Goal: Transaction & Acquisition: Purchase product/service

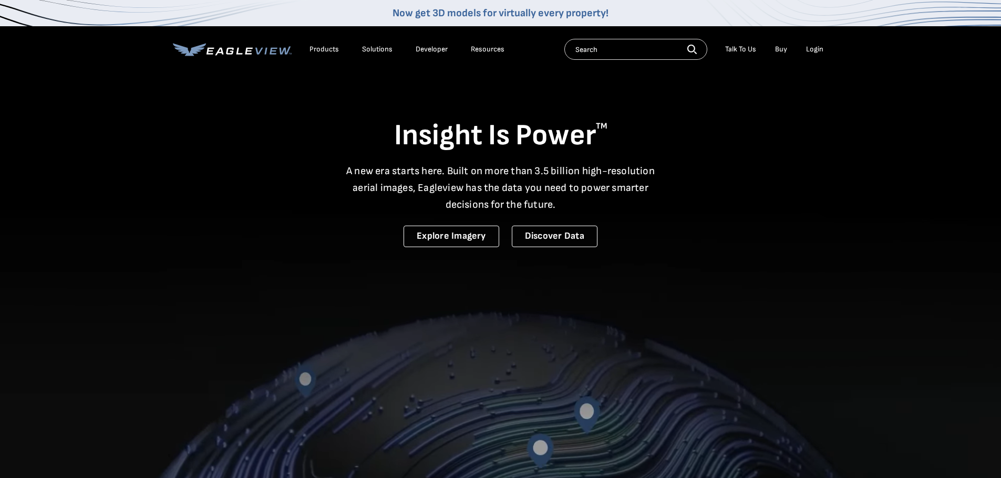
click at [814, 53] on div "Login" at bounding box center [814, 49] width 17 height 9
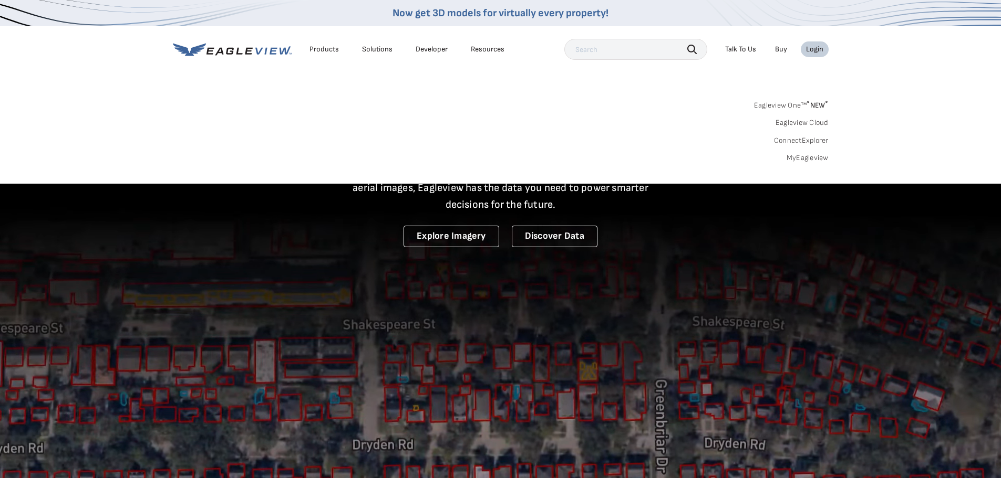
click at [819, 157] on link "MyEagleview" at bounding box center [807, 157] width 42 height 9
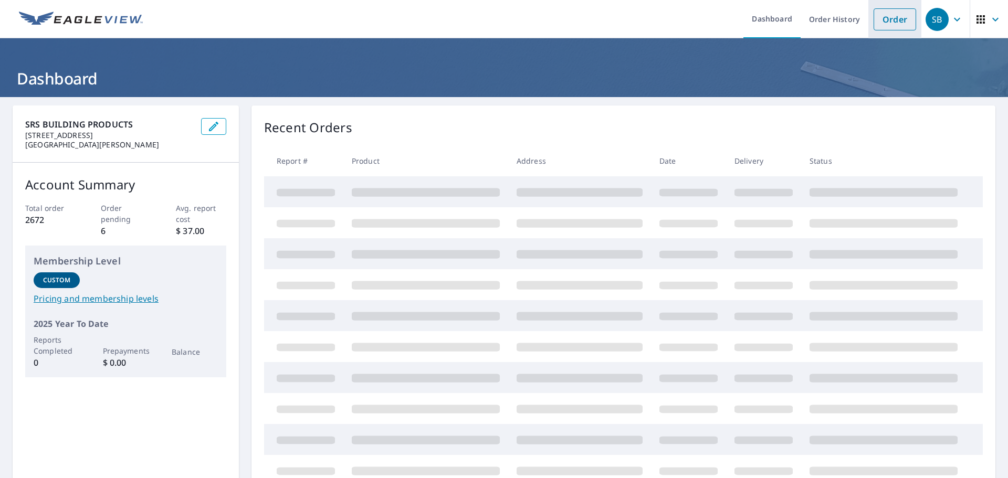
click at [892, 21] on link "Order" at bounding box center [895, 19] width 43 height 22
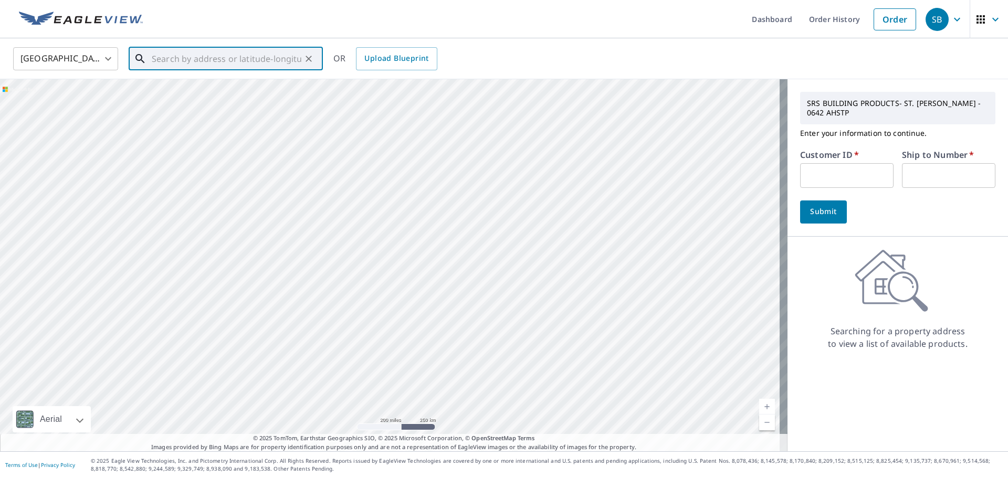
click at [261, 60] on input "text" at bounding box center [227, 58] width 150 height 29
click at [248, 91] on span "18 [PERSON_NAME]" at bounding box center [232, 89] width 165 height 13
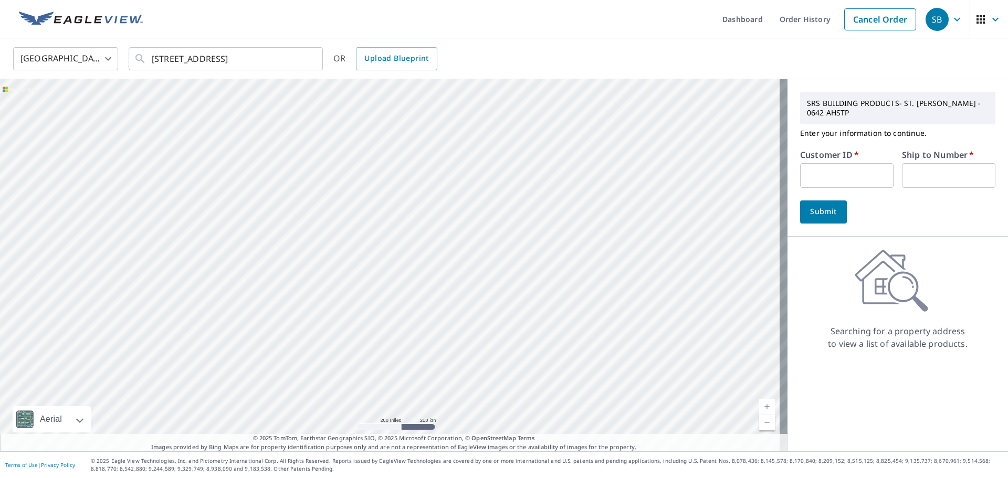
type input "[STREET_ADDRESS][PERSON_NAME]"
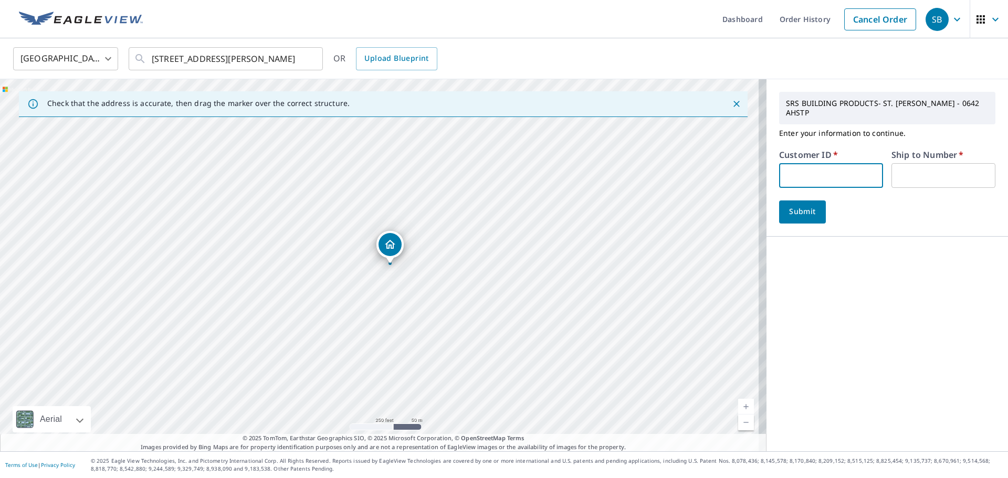
click at [815, 171] on input "text" at bounding box center [831, 175] width 104 height 25
type input "FUC04"
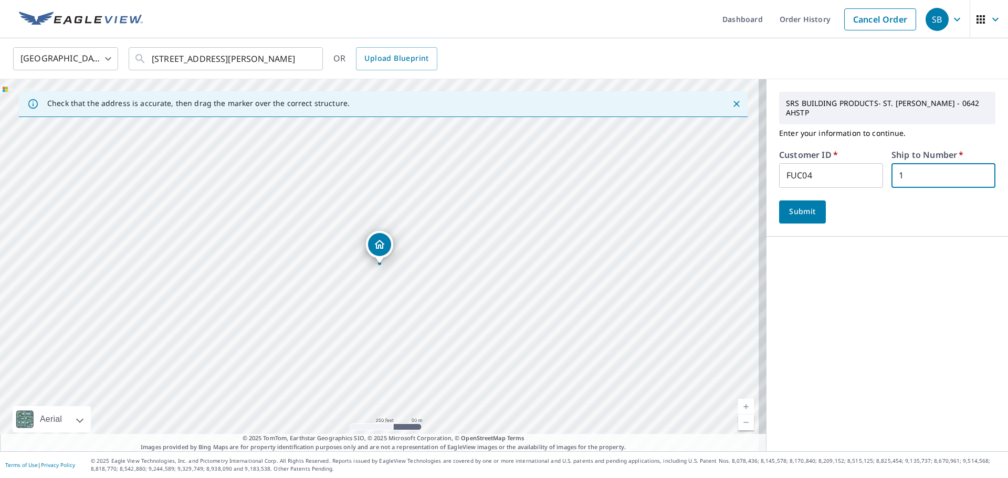
type input "1"
click at [797, 206] on span "Submit" at bounding box center [803, 211] width 30 height 13
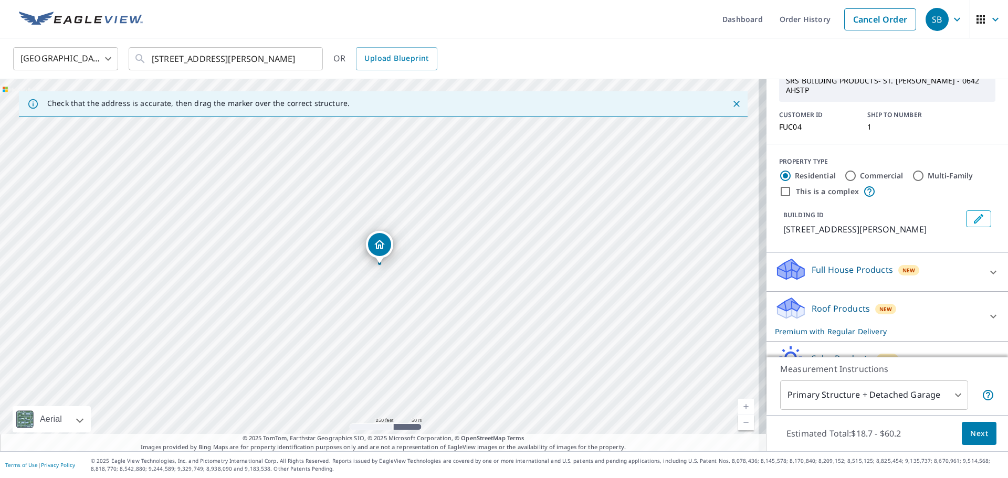
scroll to position [106, 0]
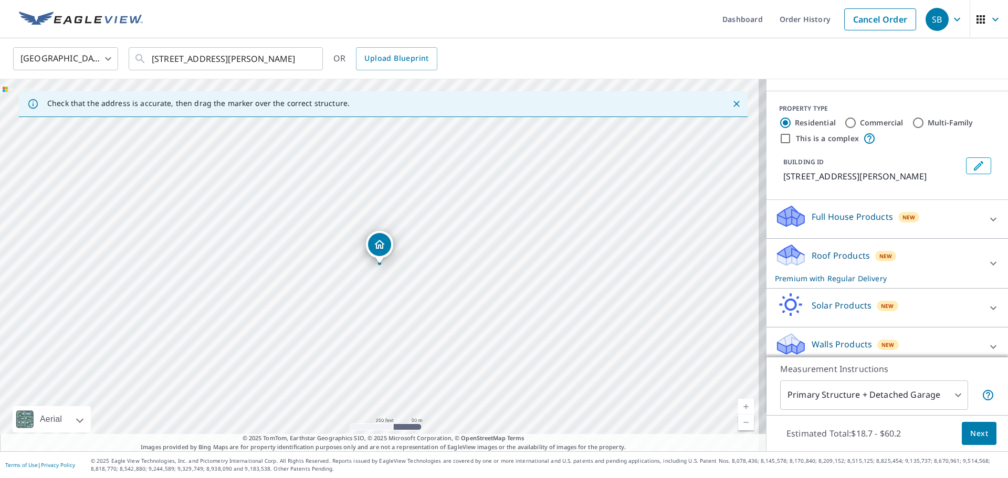
click at [859, 332] on div "Walls Products New" at bounding box center [878, 347] width 206 height 30
click at [859, 249] on p "Roof Products" at bounding box center [841, 255] width 58 height 13
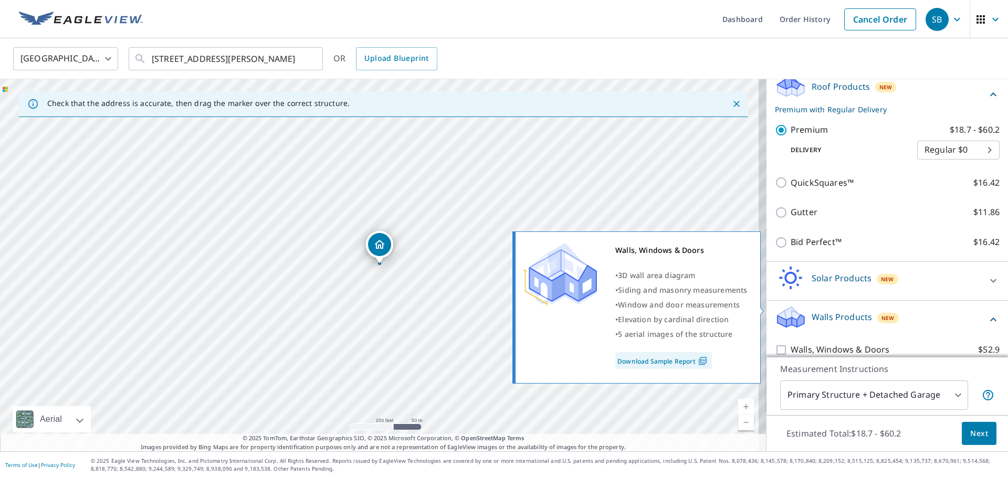
scroll to position [307, 0]
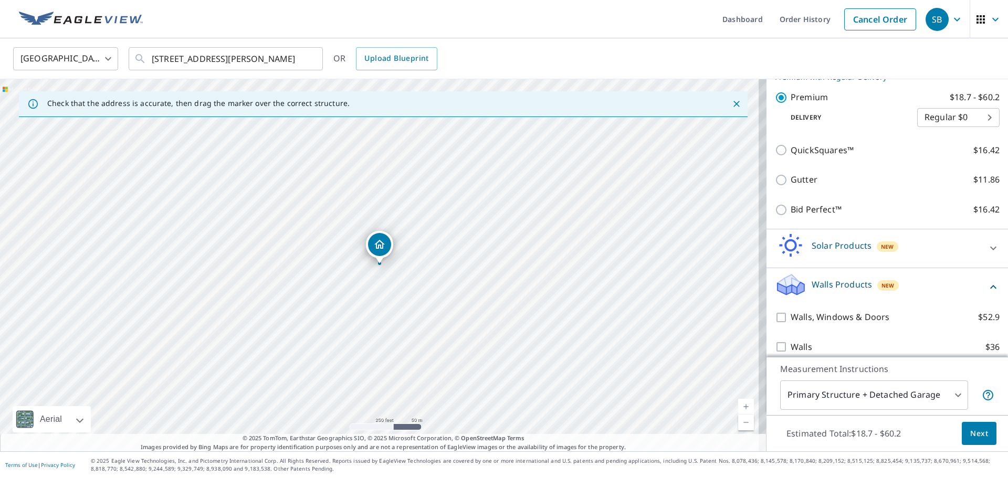
click at [791, 345] on div "Walls $36" at bounding box center [887, 347] width 225 height 30
click at [791, 341] on p "Walls" at bounding box center [802, 347] width 22 height 13
click at [788, 341] on input "Walls $36" at bounding box center [783, 347] width 16 height 13
checkbox input "true"
click at [963, 431] on button "Next" at bounding box center [979, 434] width 35 height 24
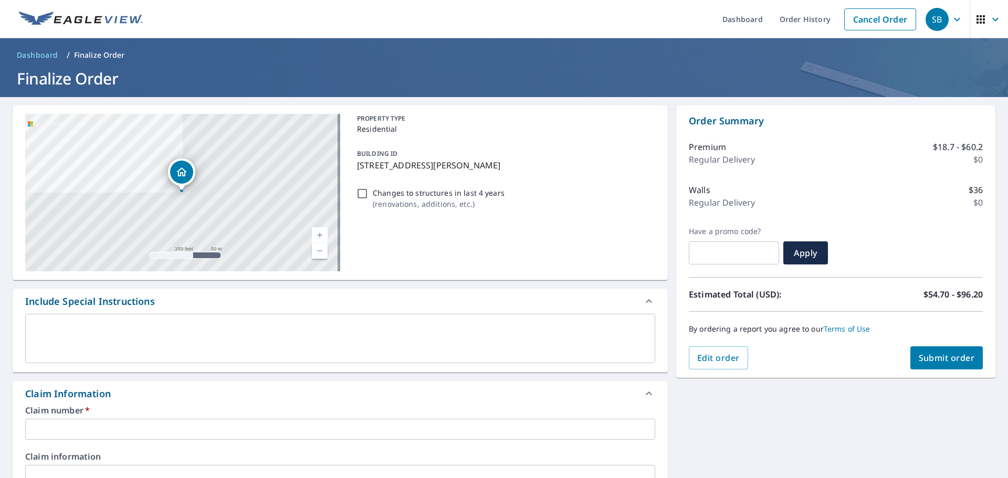
click at [248, 426] on input "text" at bounding box center [340, 429] width 630 height 21
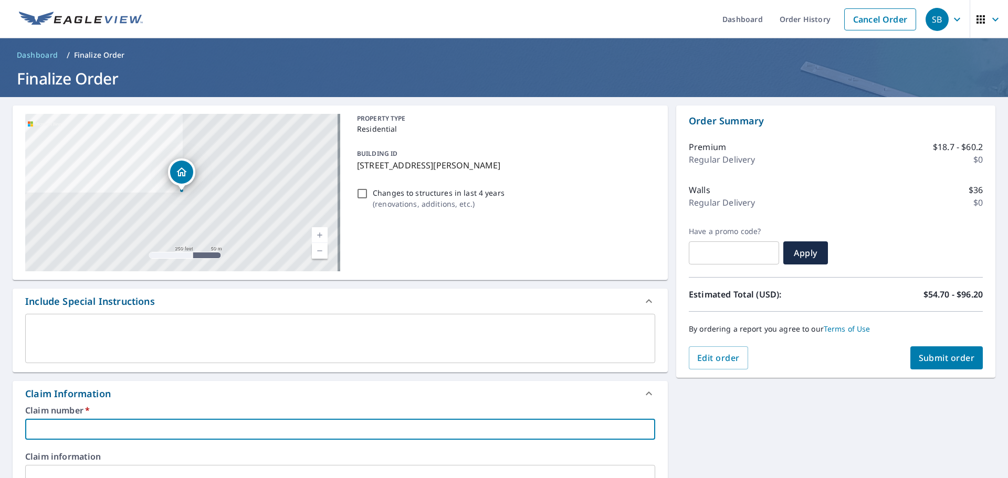
type input "1"
checkbox input "true"
type input "18"
checkbox input "true"
type input "18"
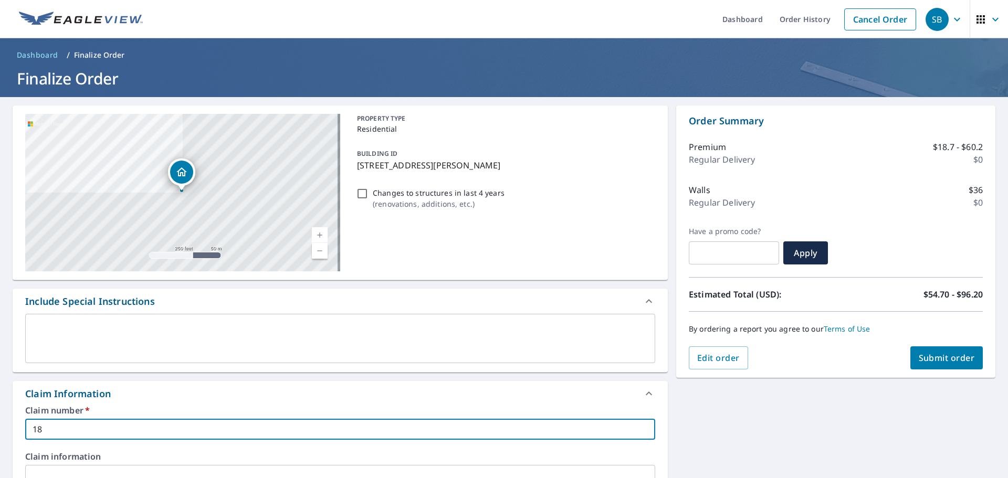
checkbox input "true"
type input "18 J"
checkbox input "true"
type input "18 JA"
checkbox input "true"
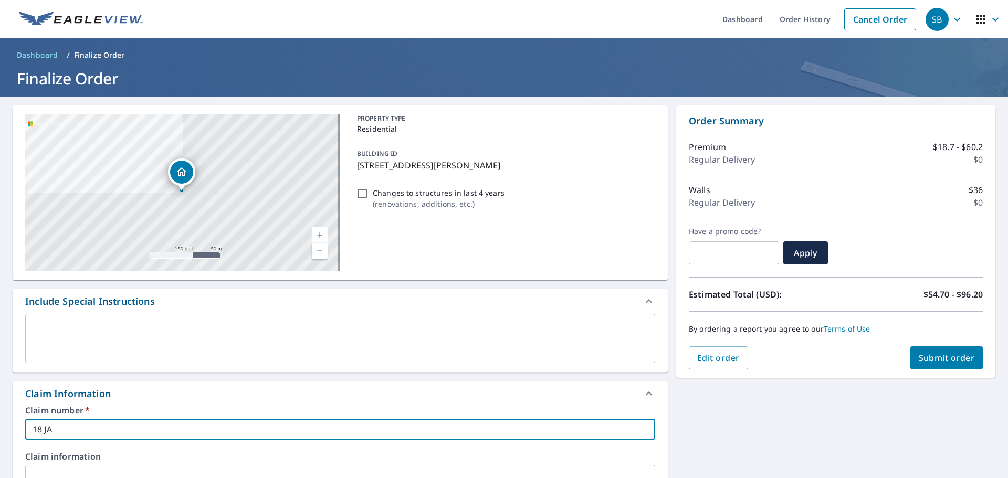
type input "18 JAS"
checkbox input "true"
type input "18 JASM"
checkbox input "true"
type input "18 JASMI"
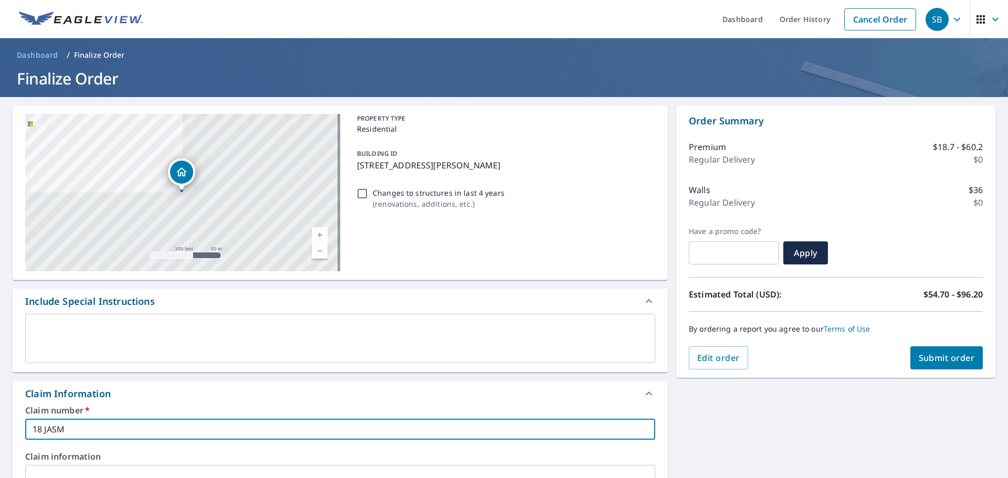
checkbox input "true"
type input "18 JASMIN"
checkbox input "true"
type input "18 JASMIN E"
checkbox input "true"
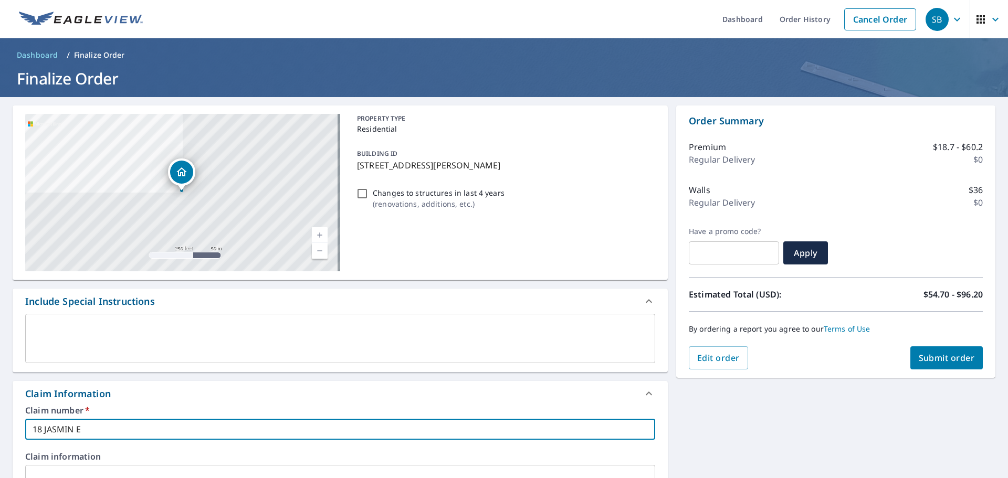
type input "18 JASMIN"
checkbox input "true"
type input "18 JASMIN"
checkbox input "true"
type input "18 JASMINE"
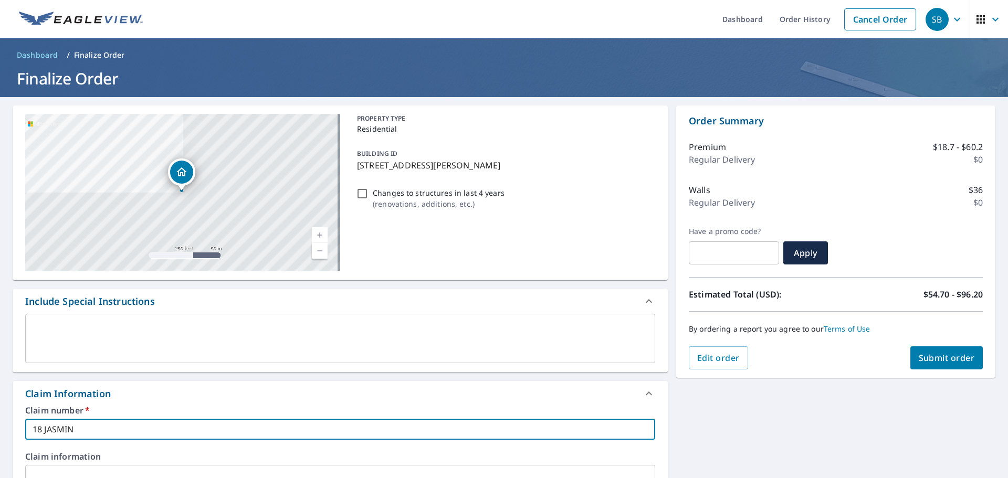
checkbox input "true"
type input "18 JASMINE"
checkbox input "true"
type input "18 JASMINE T"
checkbox input "true"
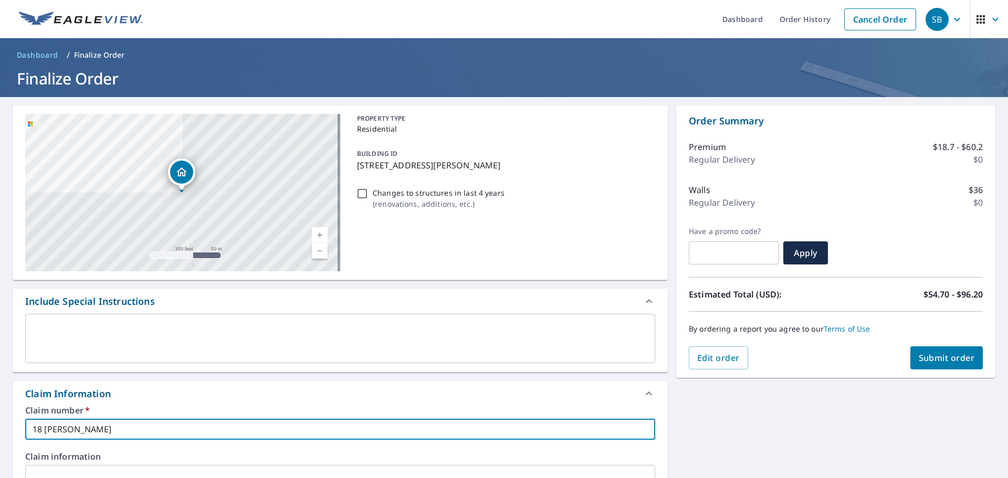
type input "18 JASMINE"
checkbox input "true"
type input "18 JASMINE C"
checkbox input "true"
type input "18 JASMINE CT"
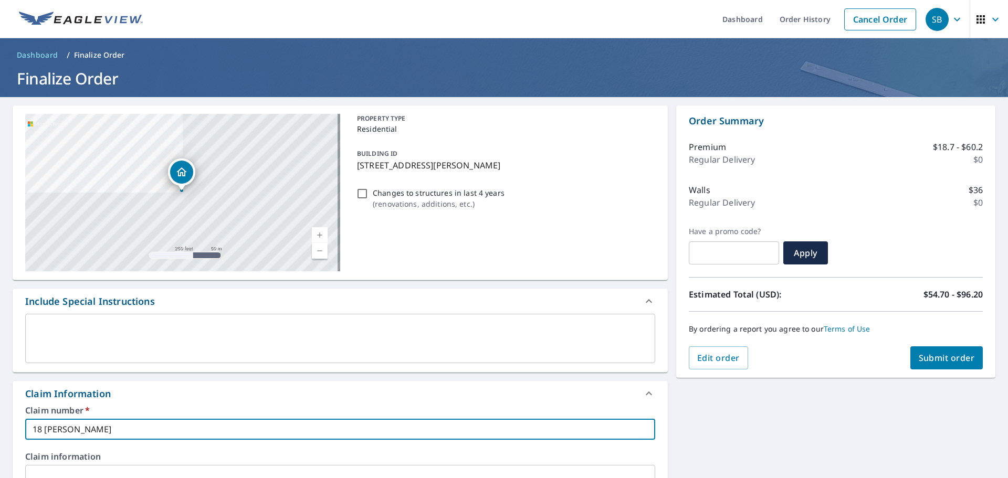
checkbox input "true"
type input "18 JASMINE CT"
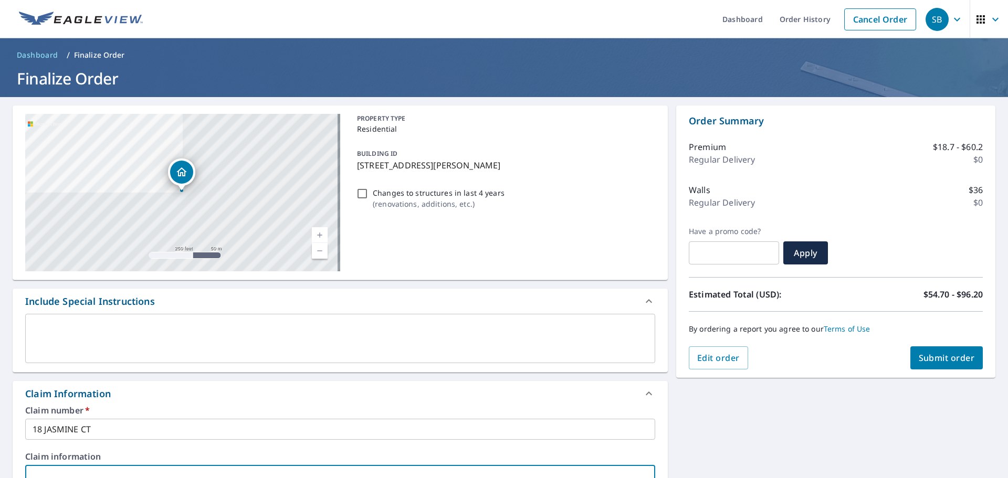
scroll to position [8, 0]
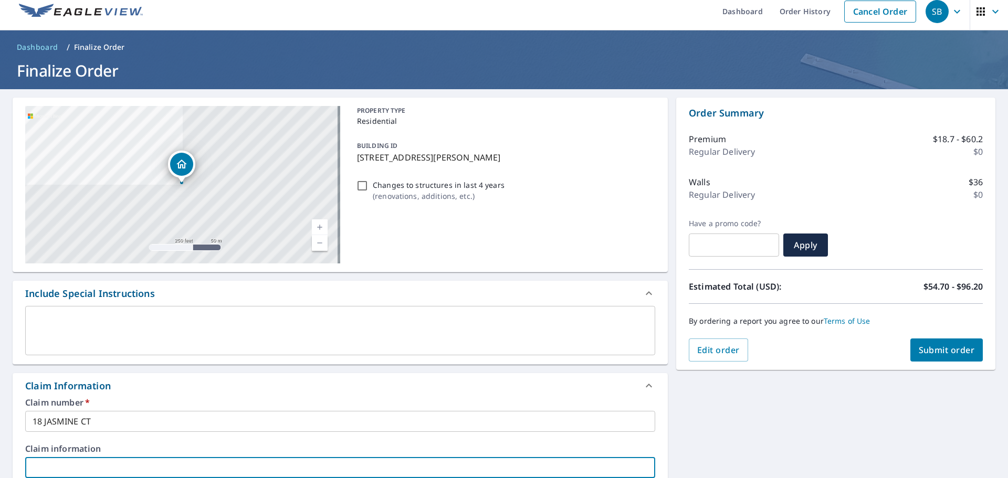
type input "1"
checkbox input "true"
type input "18"
checkbox input "true"
type input "18"
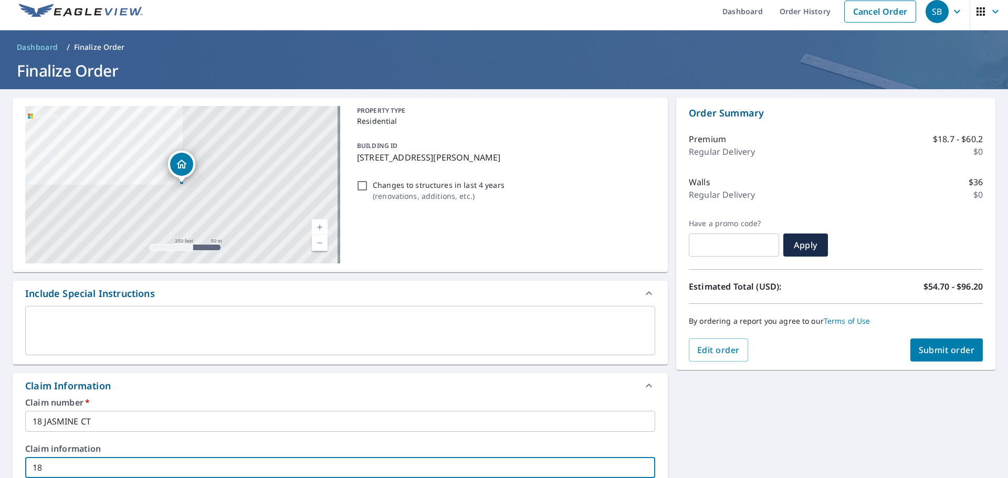
checkbox input "true"
type input "18 J"
checkbox input "true"
type input "18 JA"
checkbox input "true"
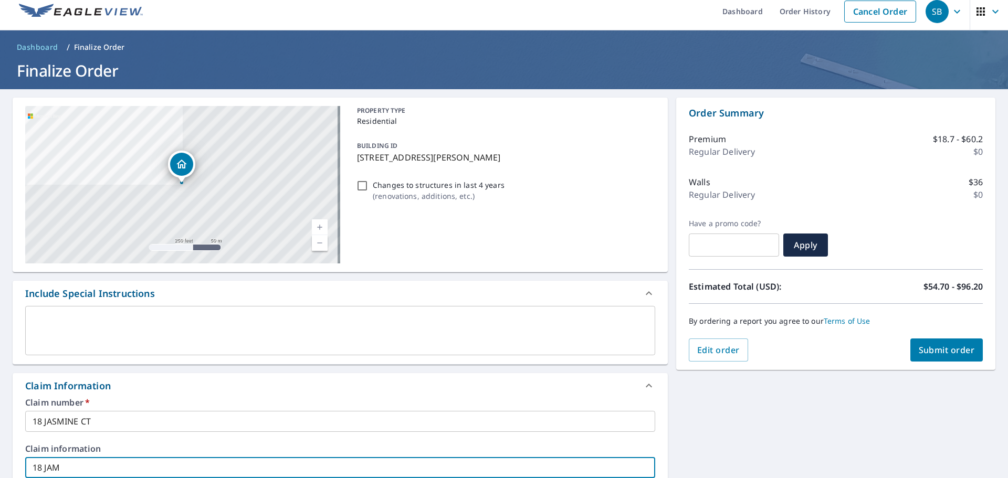
type input "18 JAMS"
checkbox input "true"
type input "18 JAMSI"
checkbox input "true"
type input "18 JAMSIN"
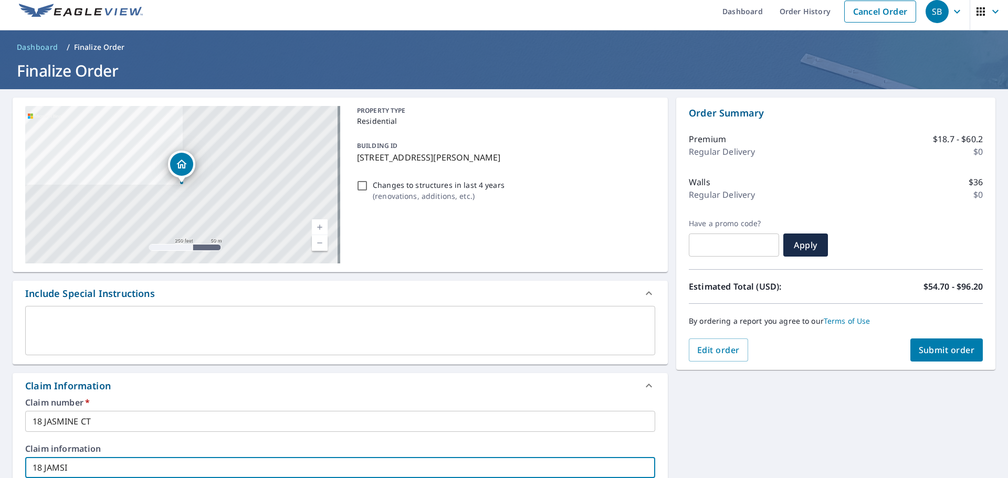
checkbox input "true"
type input "18 JAMSINE"
checkbox input "true"
type input "18 JAMSINE"
checkbox input "true"
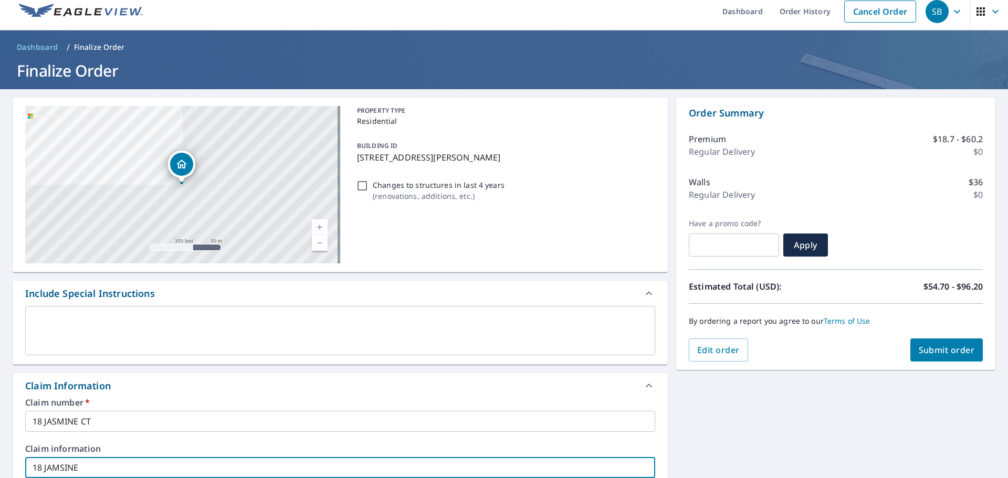
type input "18 JAMSINE C"
checkbox input "true"
type input "18 JAMSINE CT"
checkbox input "true"
type input "18 JAMSINE CT"
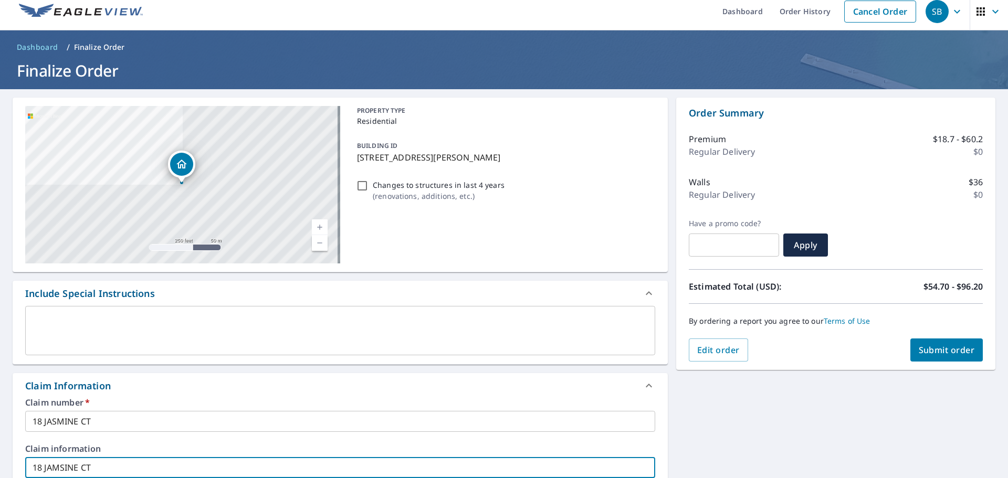
scroll to position [283, 0]
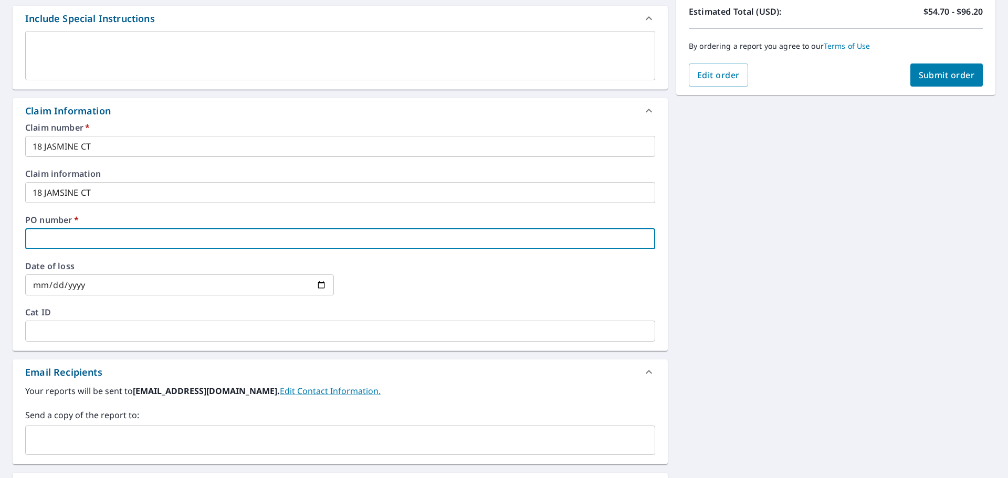
type input "1"
checkbox input "true"
type input "18"
checkbox input "true"
type input "18"
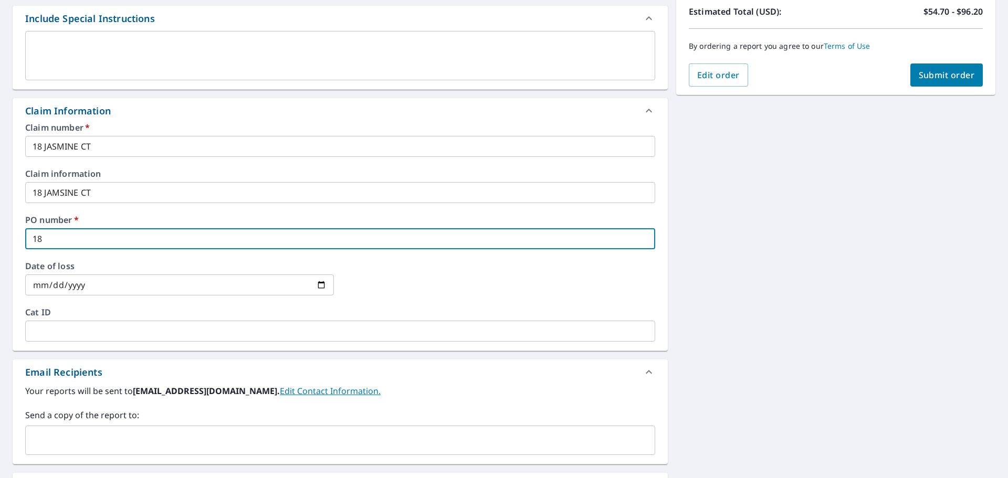
checkbox input "true"
type input "18 J"
checkbox input "true"
type input "18 JA"
checkbox input "true"
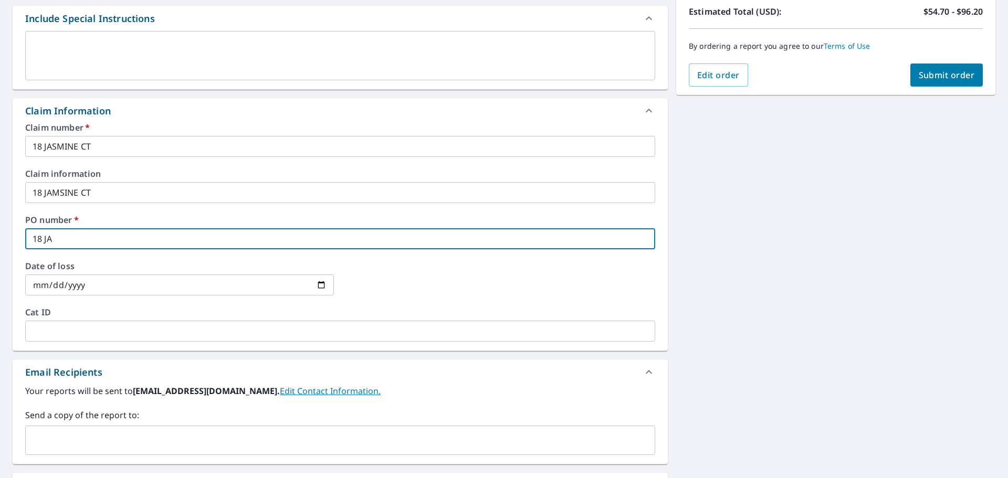
type input "18 JAS"
checkbox input "true"
type input "18 JASM"
checkbox input "true"
type input "18 JASMI"
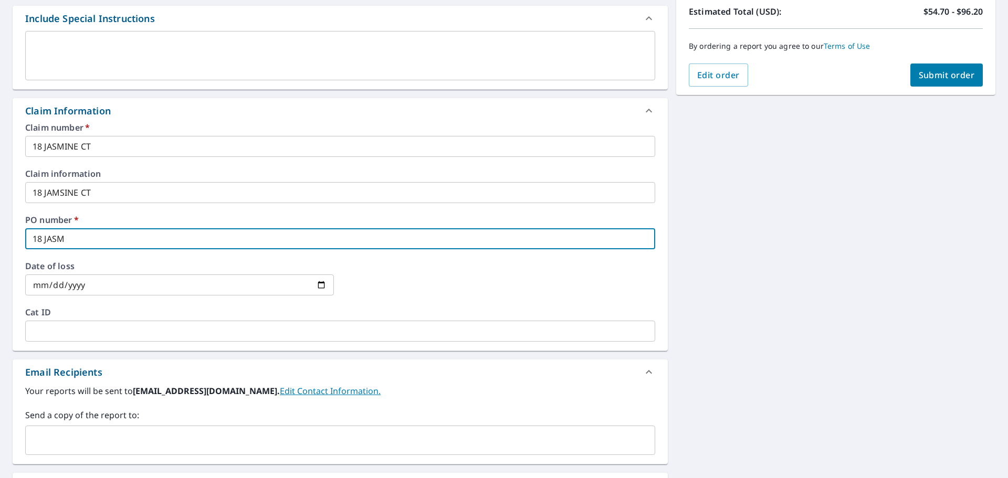
checkbox input "true"
type input "18 JASMIN"
checkbox input "true"
type input "18 JASMINE"
checkbox input "true"
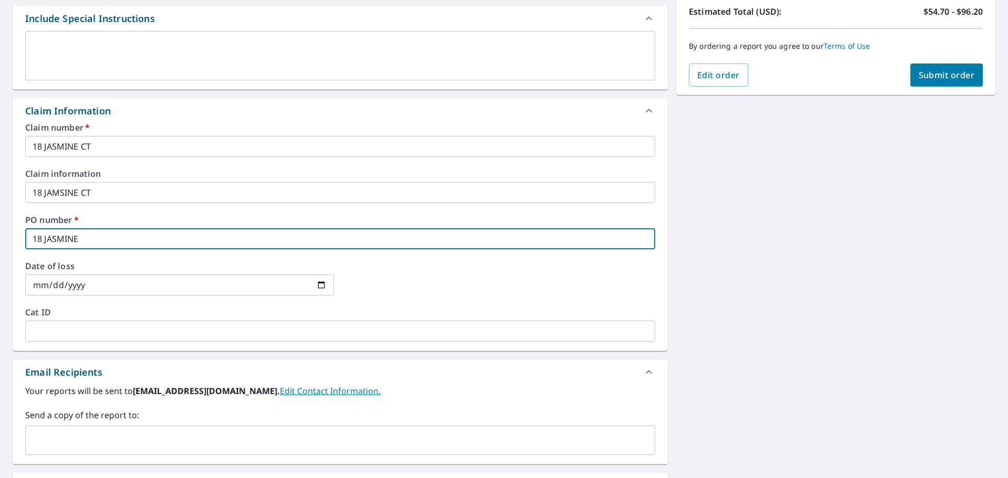
type input "18 JASMINE"
checkbox input "true"
type input "18 JASMINE C"
checkbox input "true"
type input "18 JASMINE CT"
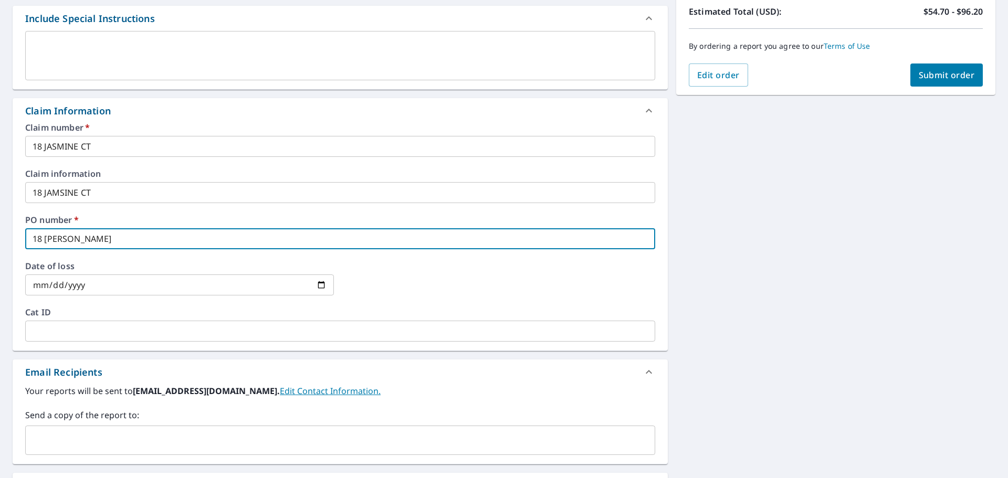
checkbox input "true"
type input "18 JASMINE CT"
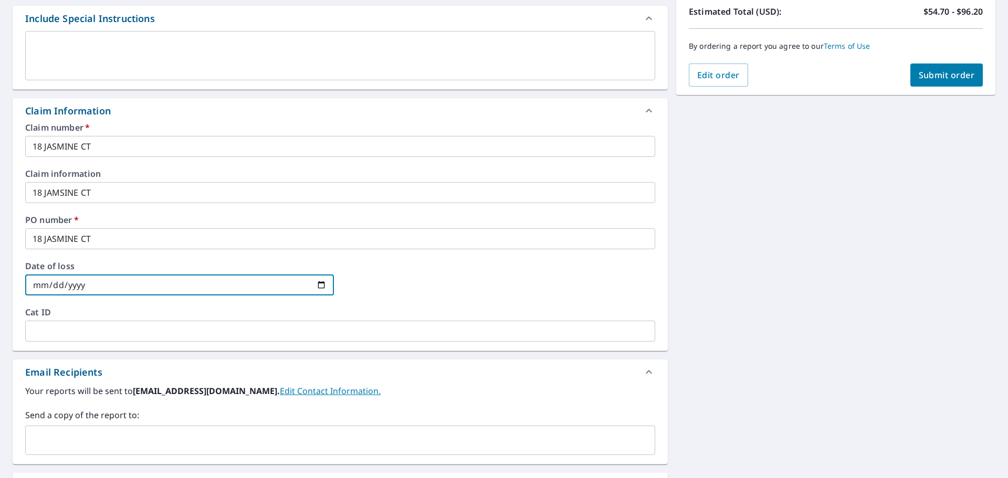
type input "0002-09-08"
checkbox input "true"
type input "0020-09-08"
checkbox input "true"
type input "0200-09-08"
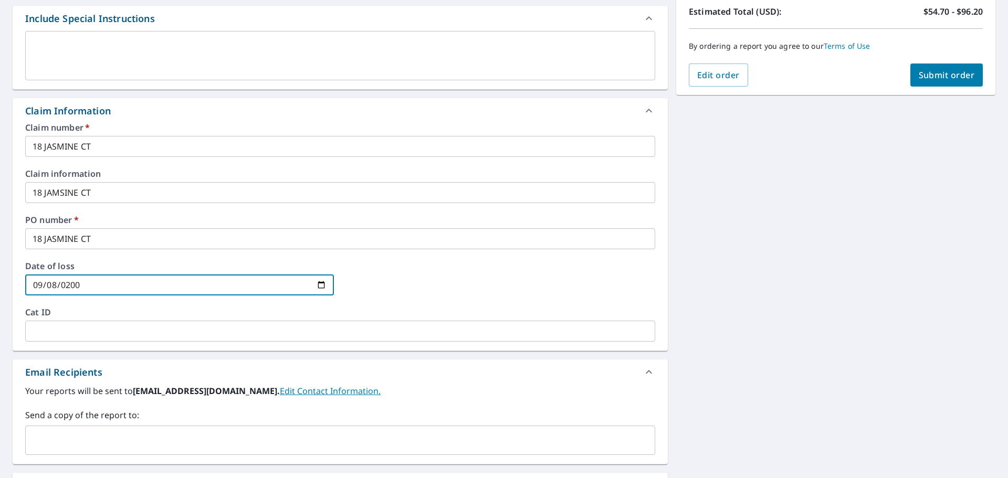
checkbox input "true"
type input "2005-09-08"
checkbox input "true"
type input "0002-09-08"
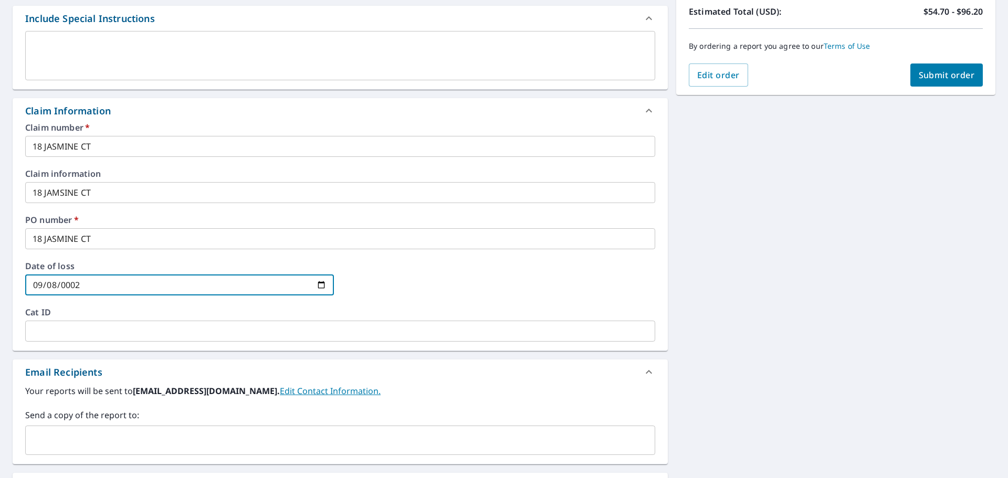
checkbox input "true"
type input "0020-09-08"
checkbox input "true"
type input "0202-09-08"
checkbox input "true"
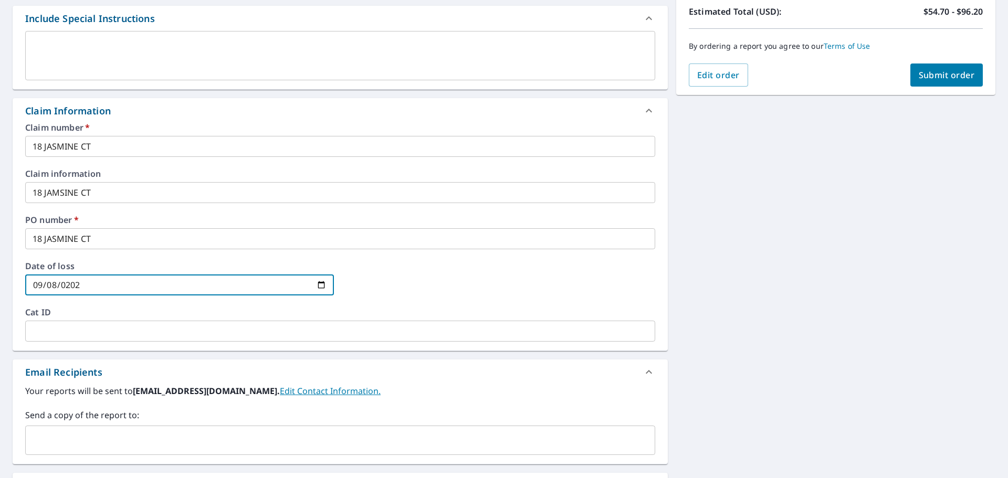
type input "2025-09-08"
checkbox input "true"
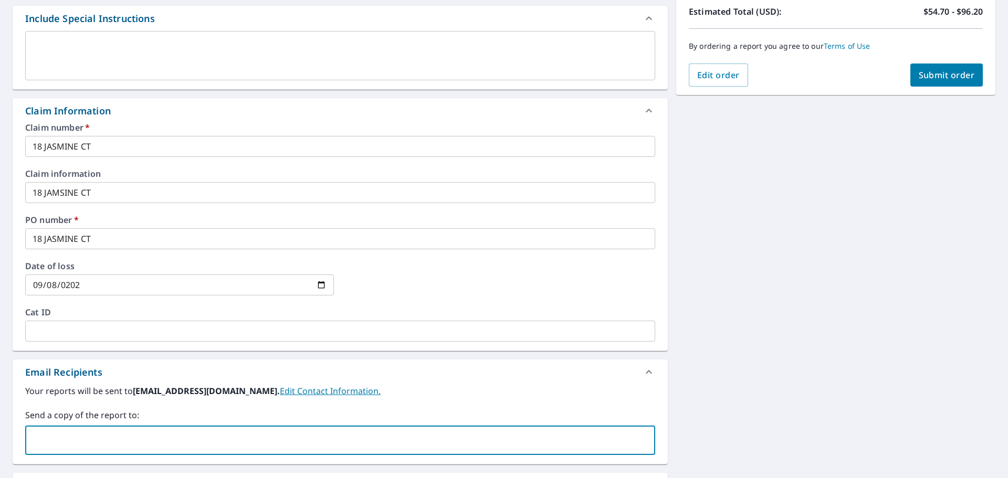
click at [183, 449] on input "text" at bounding box center [332, 441] width 605 height 20
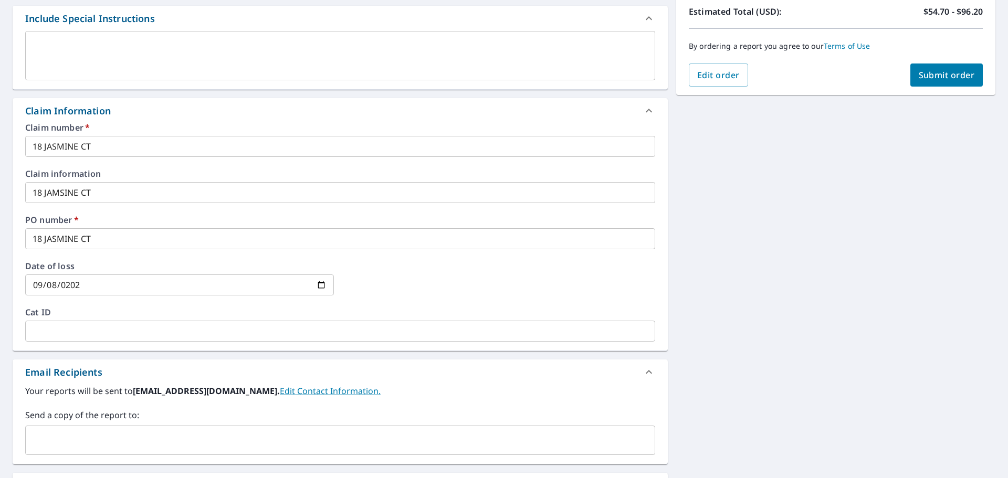
click at [45, 432] on input "text" at bounding box center [332, 441] width 605 height 20
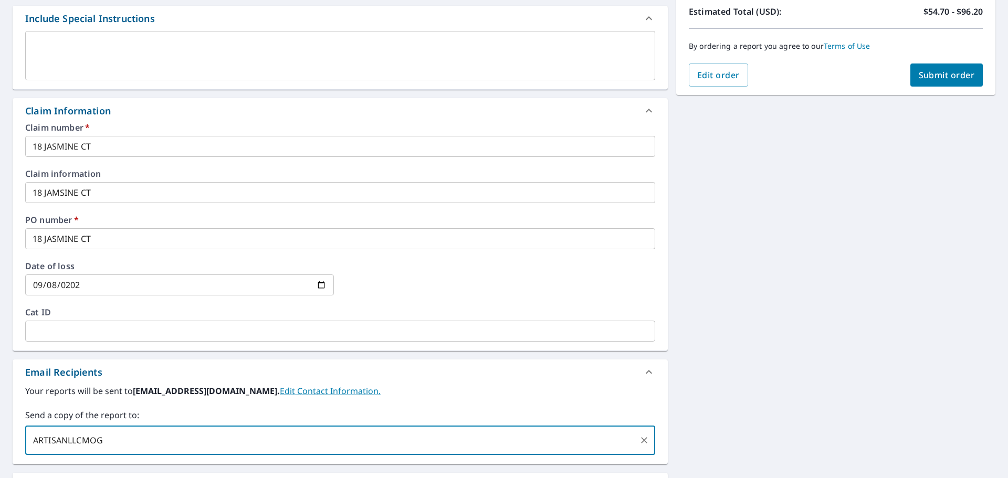
click at [134, 440] on input "ARTISANLLCMOG" at bounding box center [332, 441] width 605 height 20
type input "ARTISANLLCMO@GMAIL.COM"
click at [944, 81] on button "Submit order" at bounding box center [947, 75] width 73 height 23
checkbox input "true"
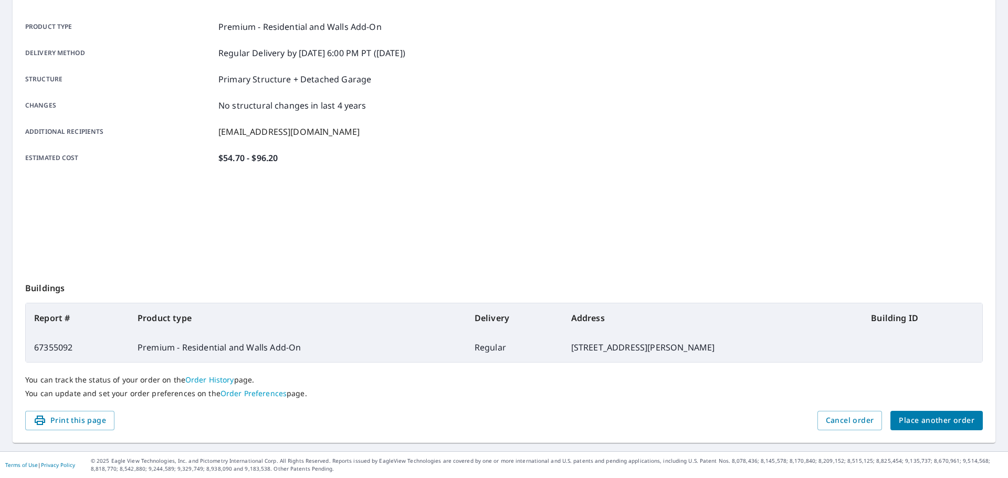
scroll to position [140, 0]
